Goal: Find specific page/section: Find specific page/section

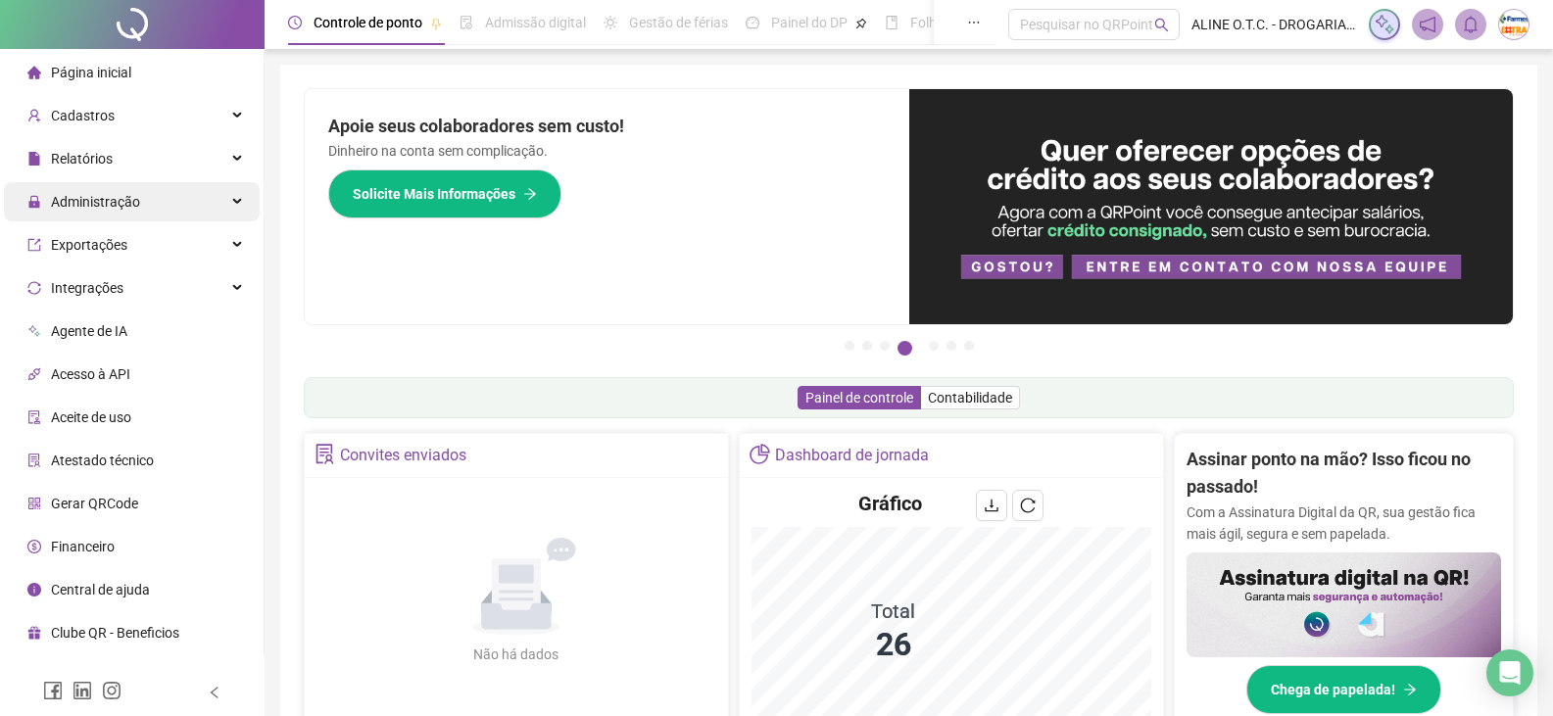
click at [131, 207] on span "Administração" at bounding box center [95, 202] width 89 height 16
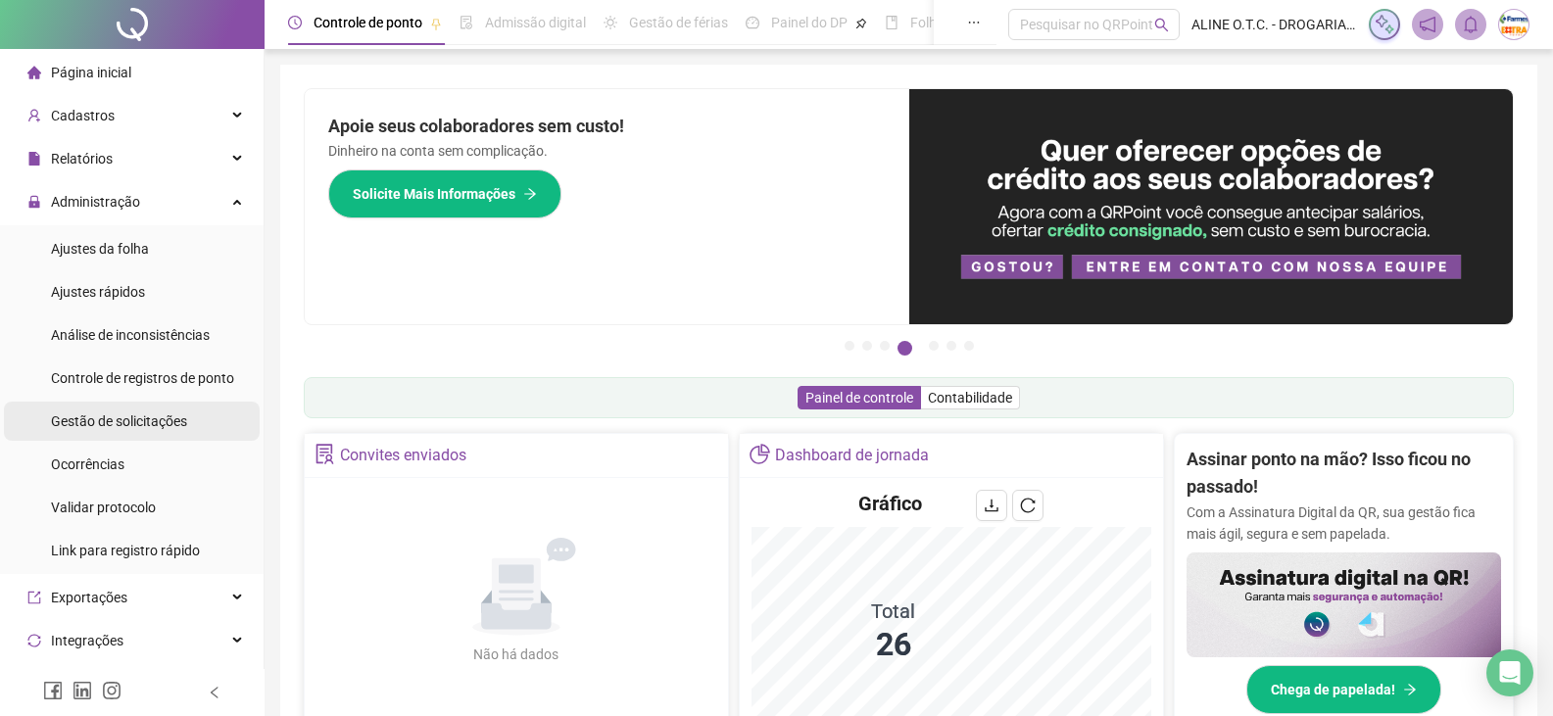
click at [142, 422] on span "Gestão de solicitações" at bounding box center [119, 421] width 136 height 16
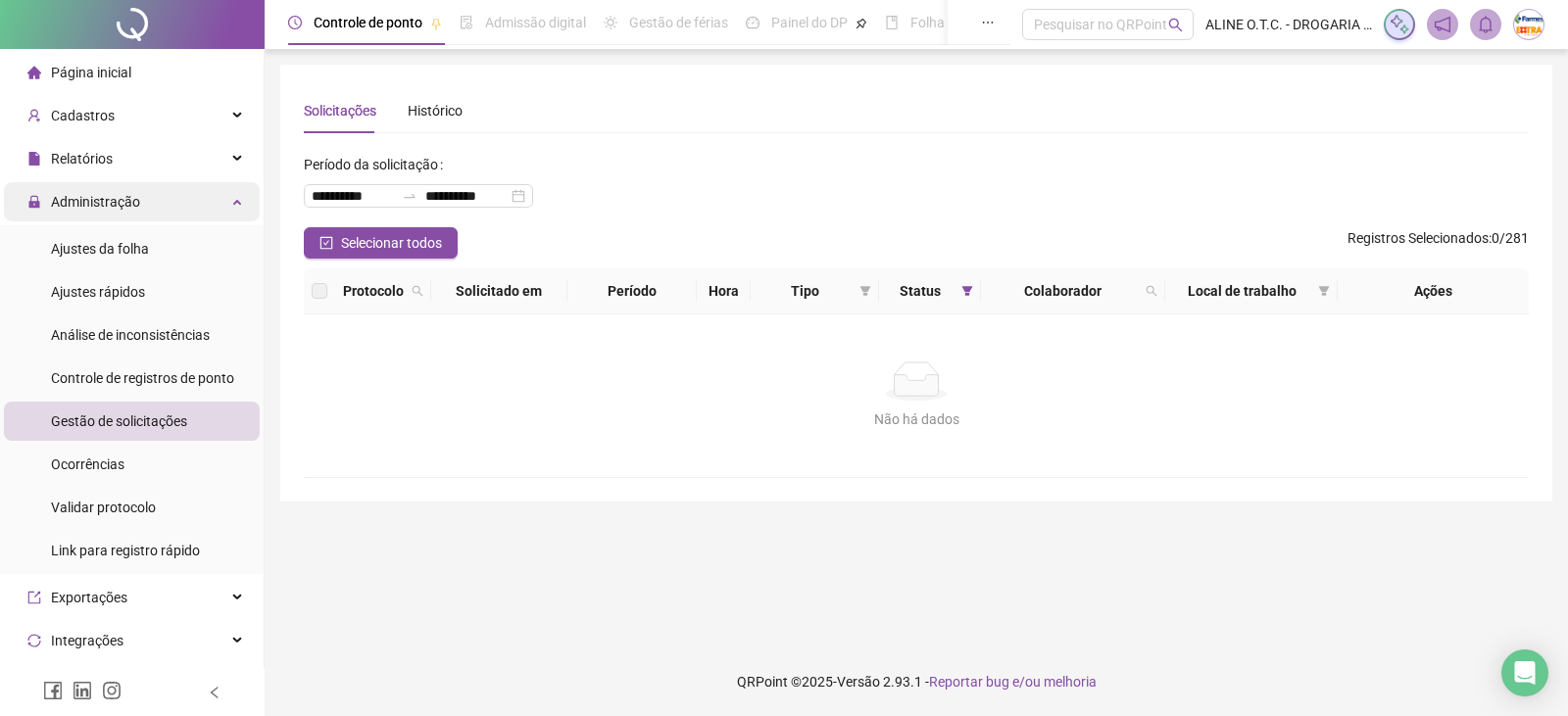
click at [126, 194] on span "Administração" at bounding box center [95, 202] width 89 height 16
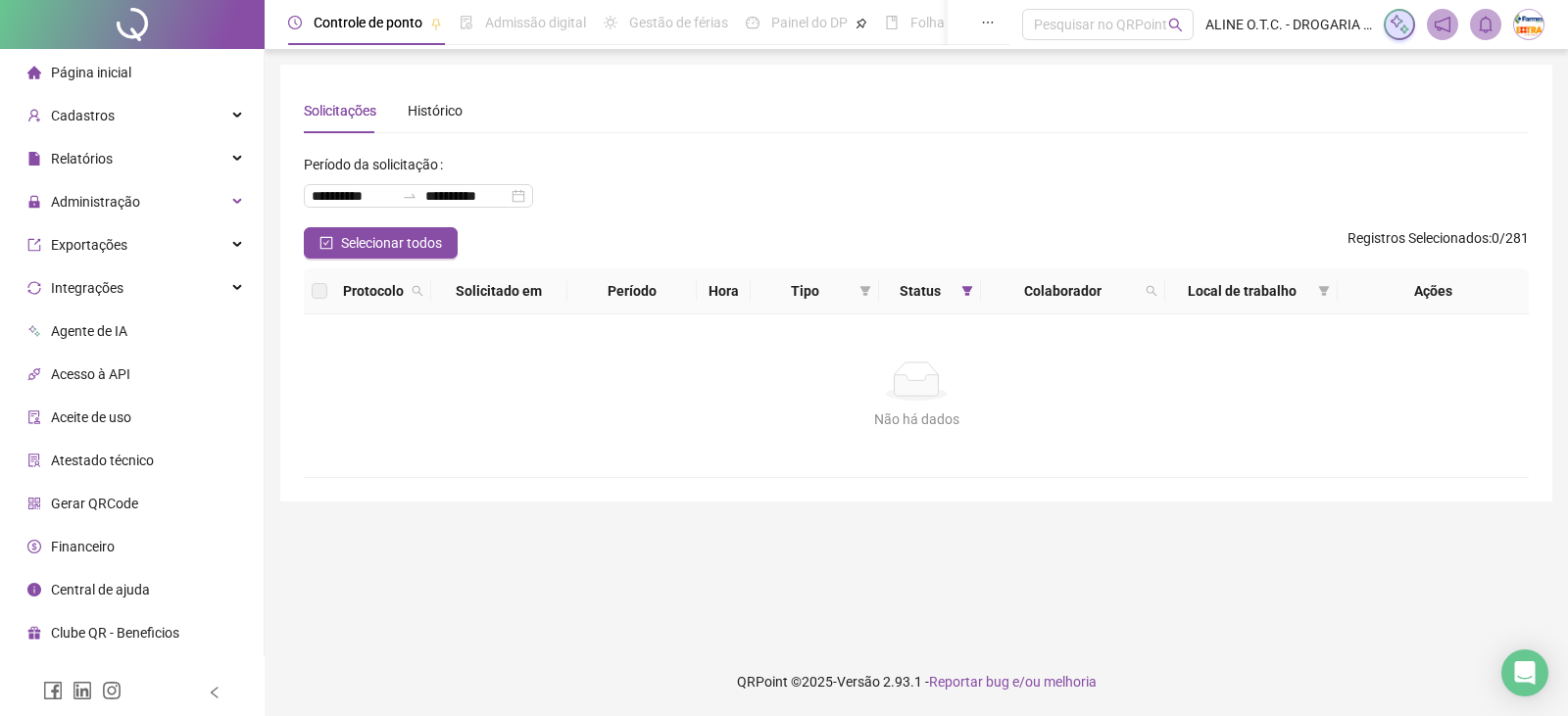
click at [120, 69] on span "Página inicial" at bounding box center [91, 73] width 80 height 16
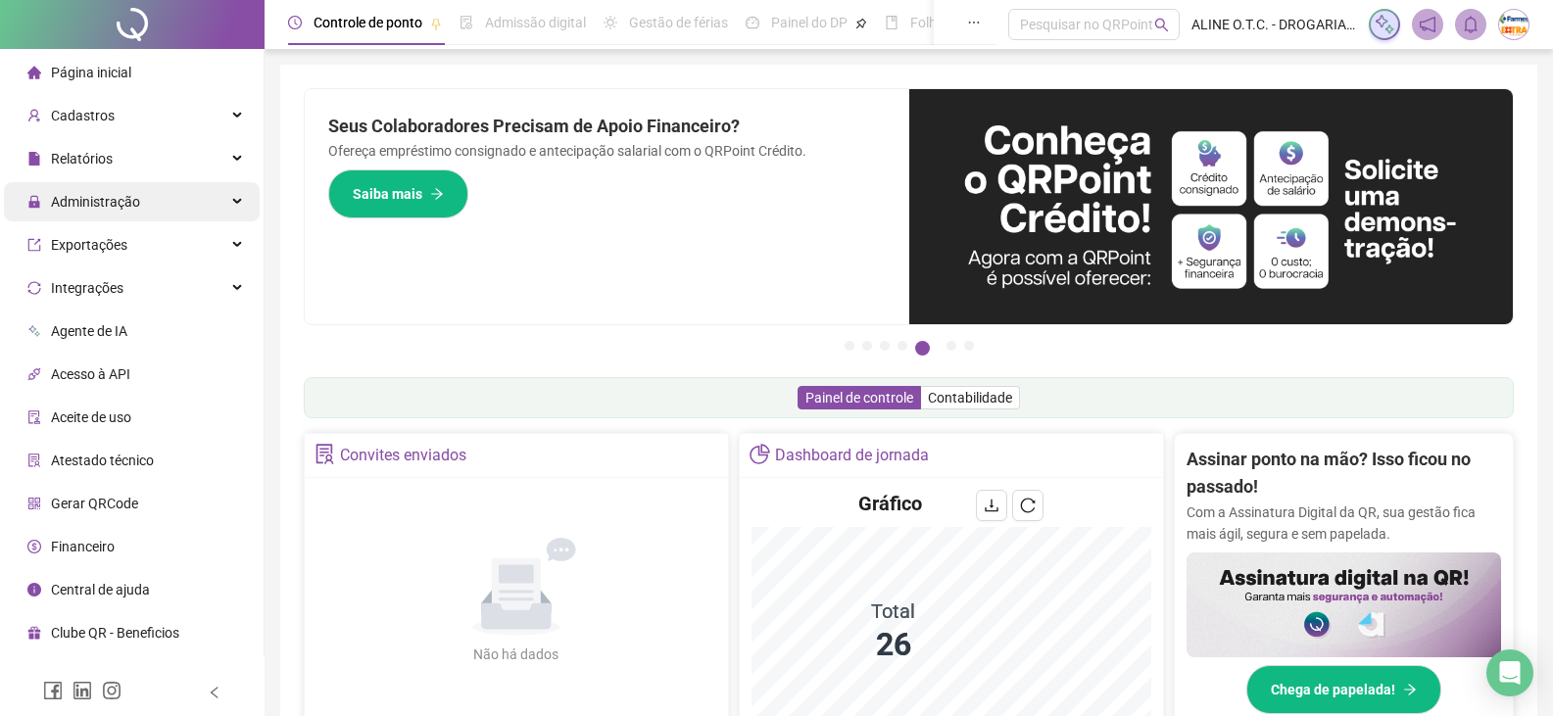
click at [196, 206] on div "Administração" at bounding box center [132, 201] width 256 height 39
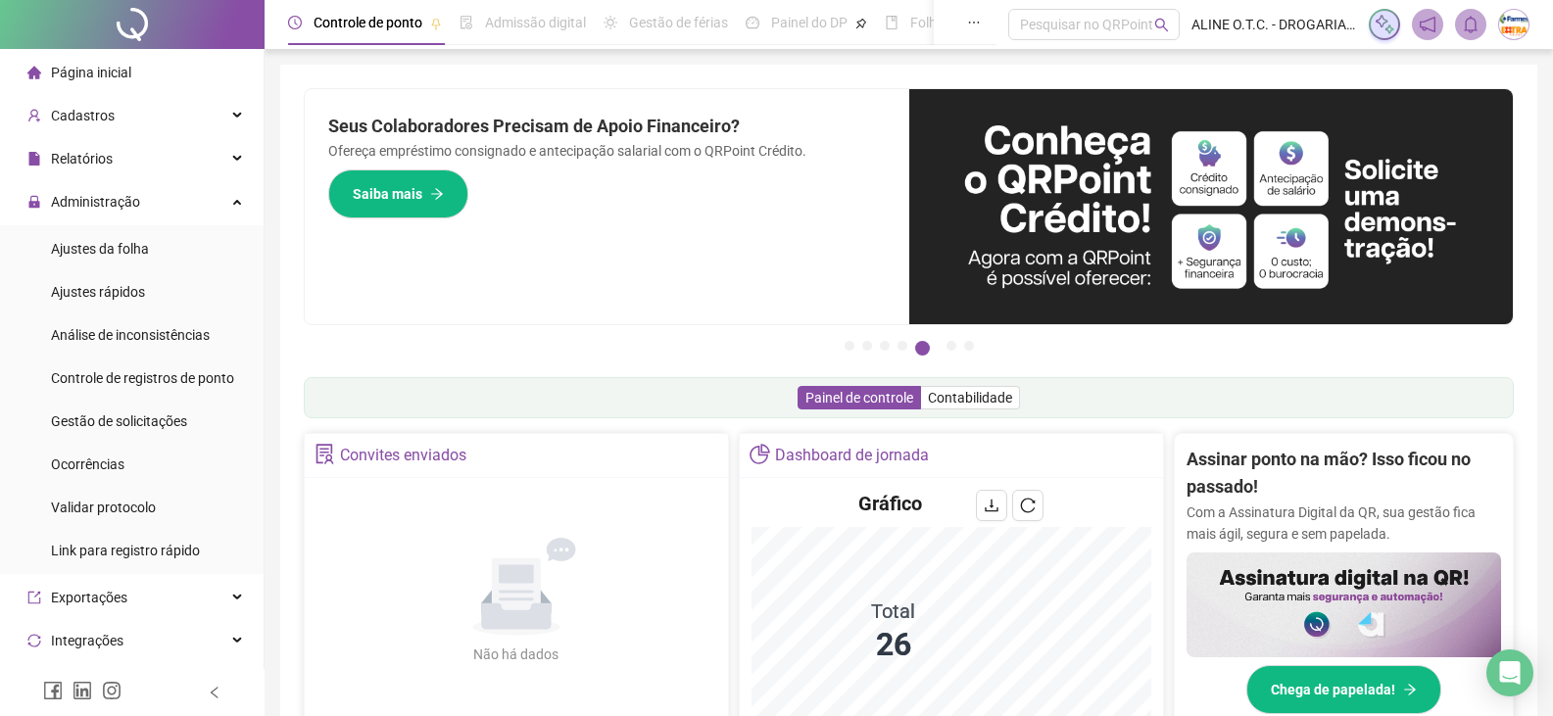
click at [126, 426] on span "Gestão de solicitações" at bounding box center [119, 421] width 136 height 16
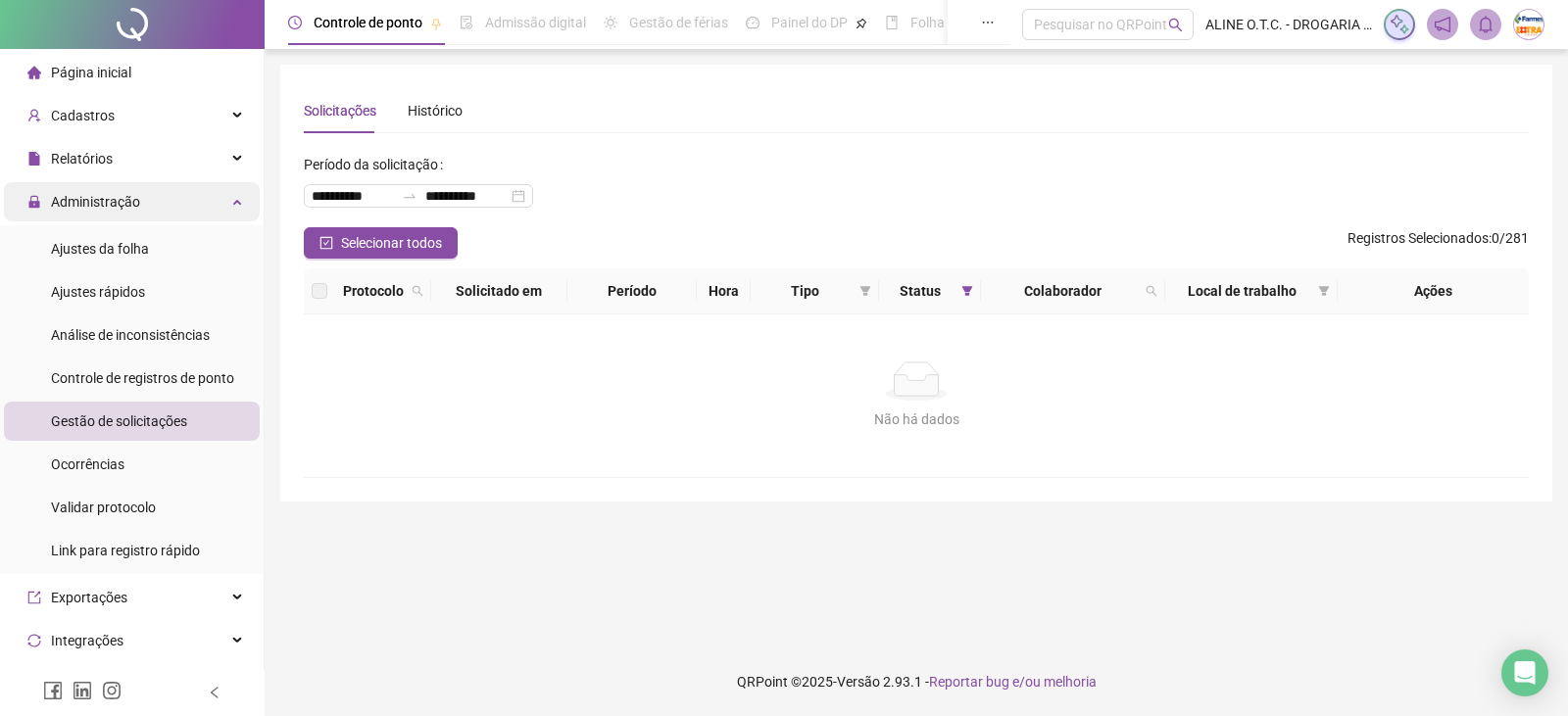
click at [230, 195] on div "Administração" at bounding box center [132, 201] width 256 height 39
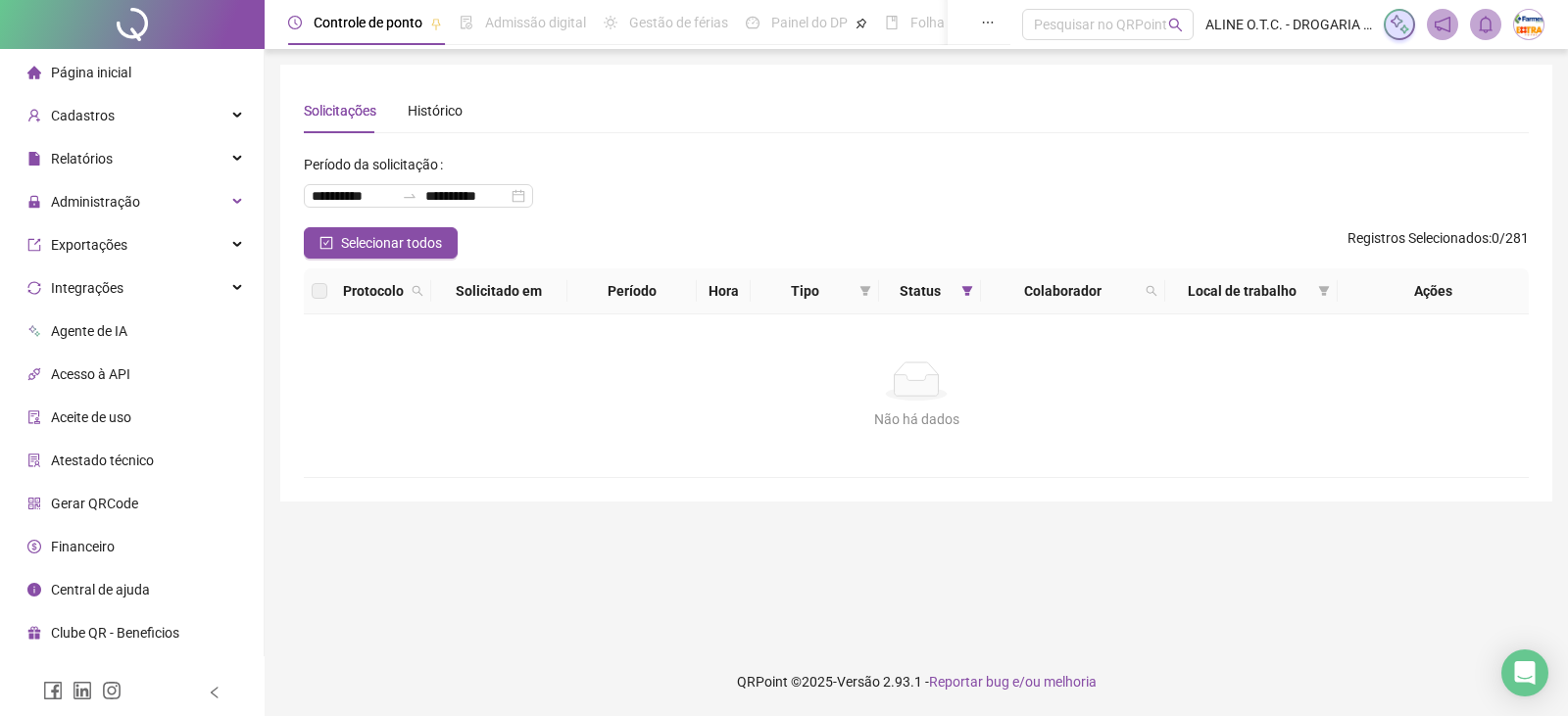
click at [125, 68] on span "Página inicial" at bounding box center [91, 73] width 80 height 16
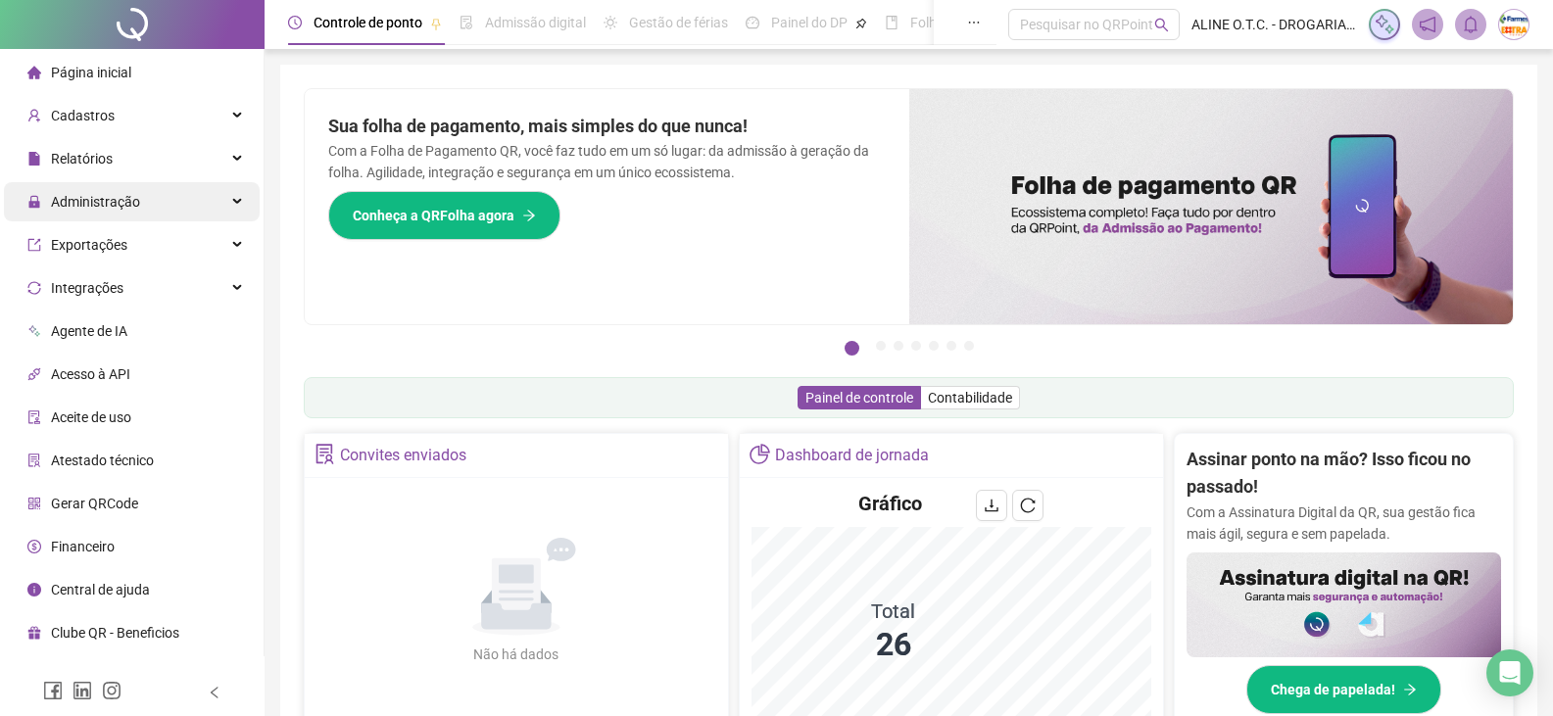
click at [109, 194] on span "Administração" at bounding box center [95, 202] width 89 height 16
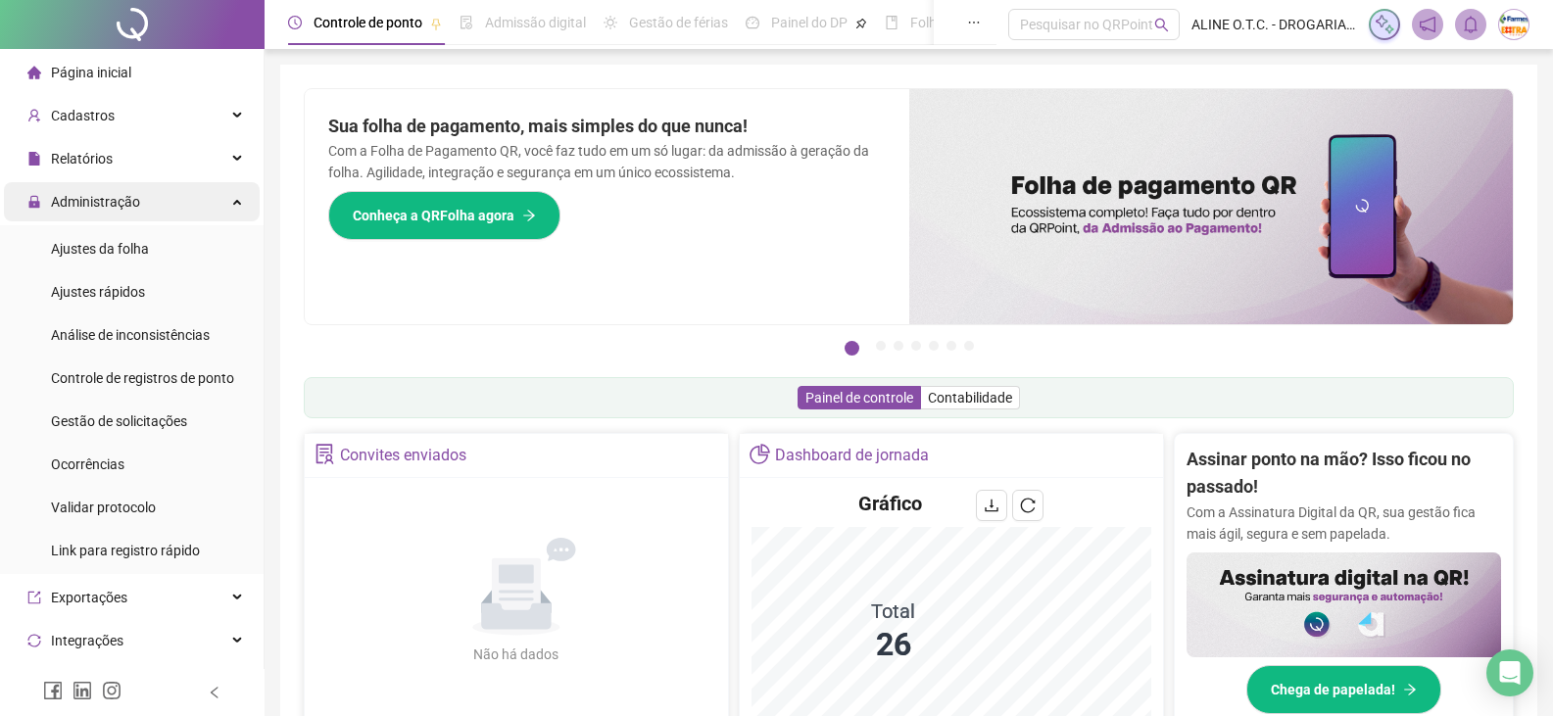
click at [110, 189] on span "Administração" at bounding box center [83, 201] width 113 height 39
